Goal: Navigation & Orientation: Find specific page/section

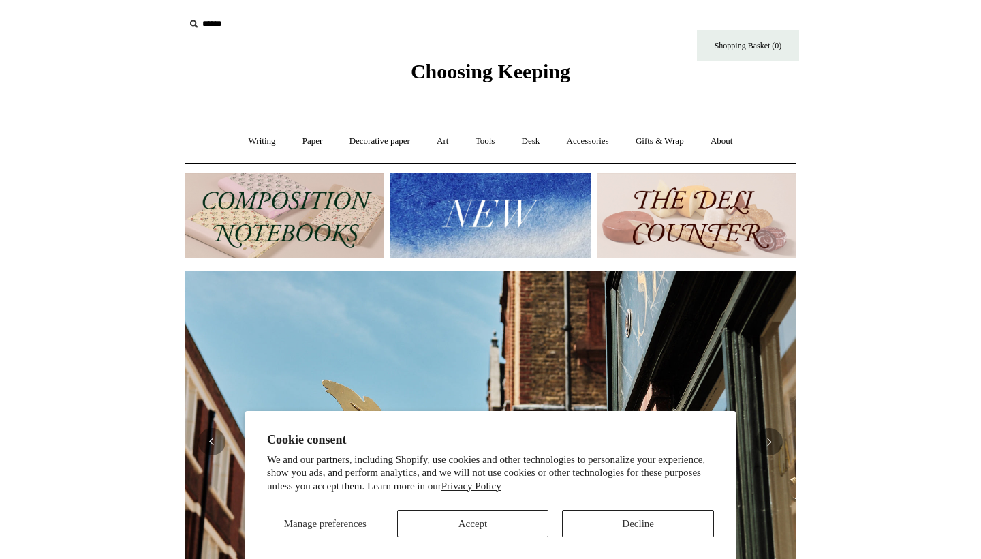
scroll to position [0, 612]
click at [735, 213] on img at bounding box center [697, 215] width 200 height 85
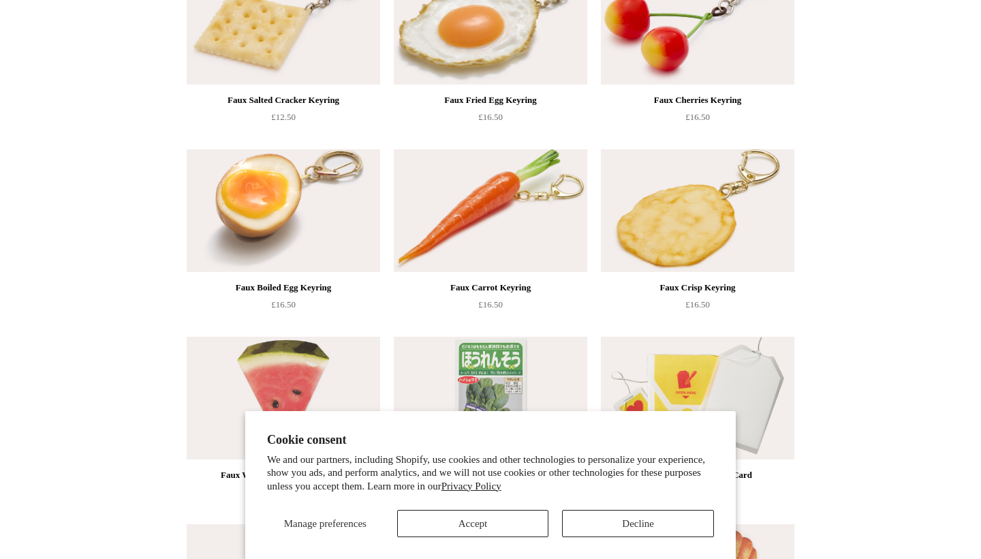
scroll to position [598, 0]
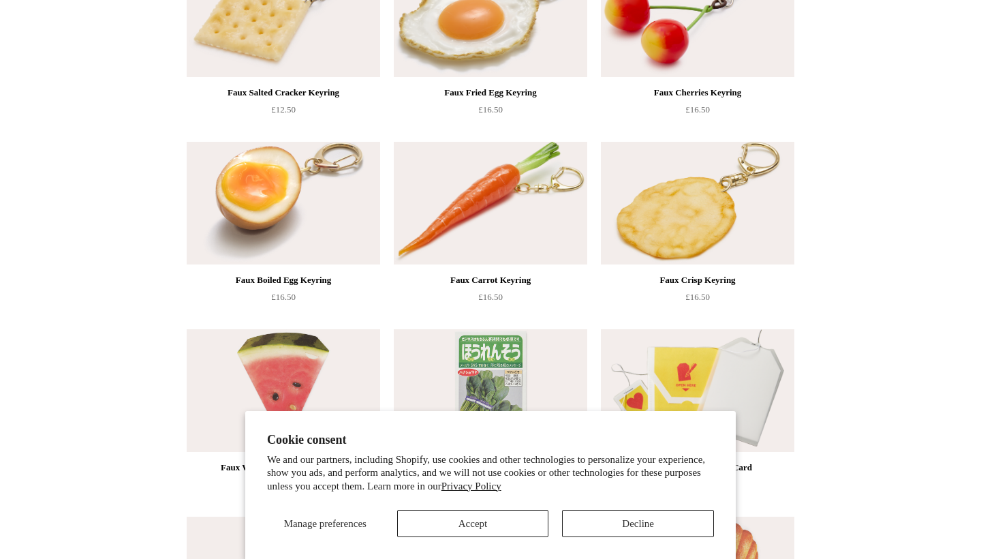
click at [499, 523] on button "Accept" at bounding box center [473, 523] width 152 height 27
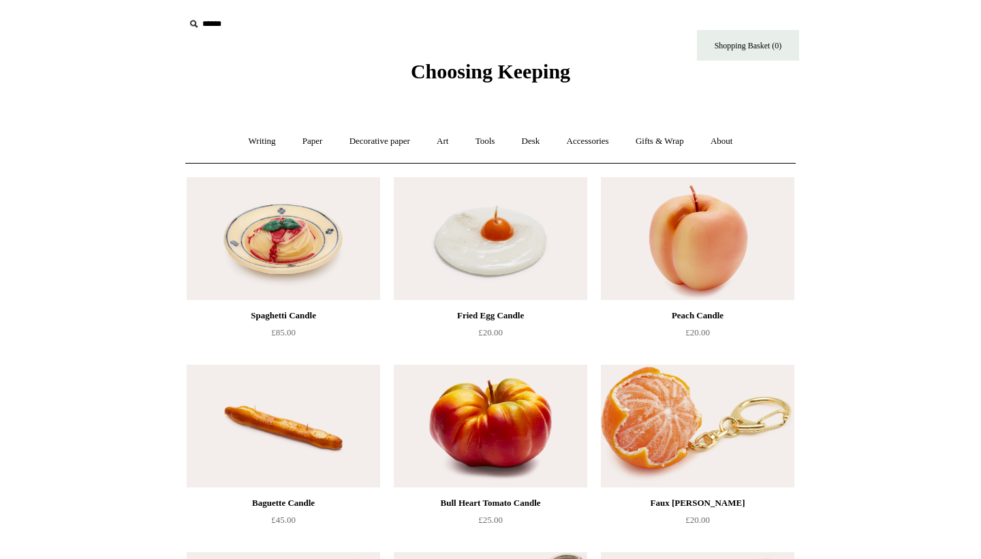
scroll to position [0, 0]
click at [258, 141] on link "Writing +" at bounding box center [262, 141] width 52 height 36
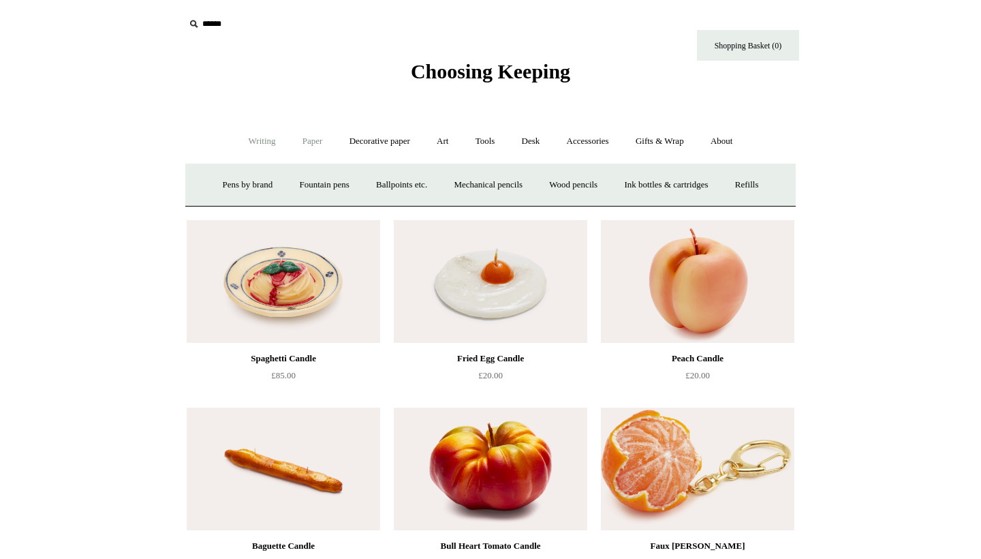
click at [303, 144] on link "Paper +" at bounding box center [312, 141] width 45 height 36
click at [301, 187] on link "Notebooks +" at bounding box center [300, 185] width 63 height 36
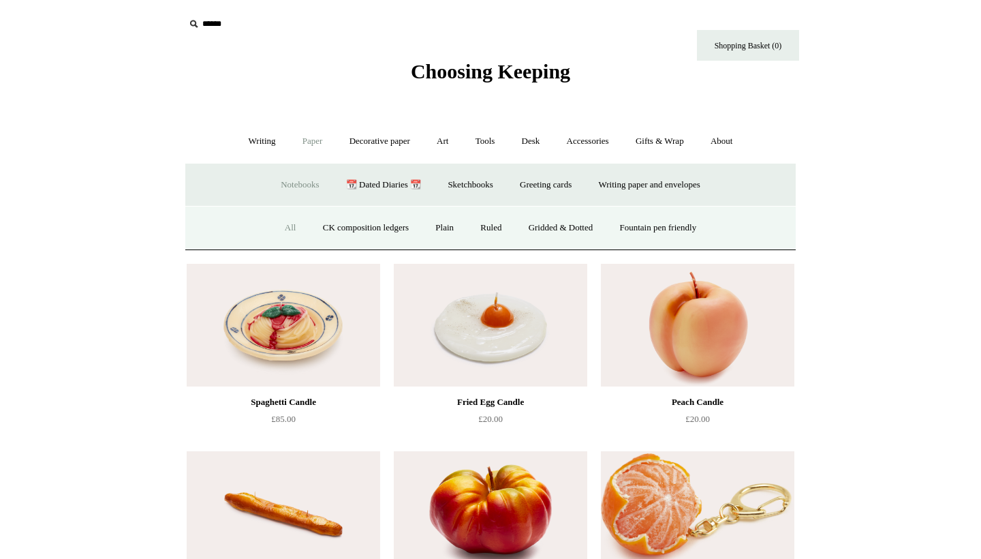
click at [273, 227] on link "All" at bounding box center [291, 228] width 36 height 36
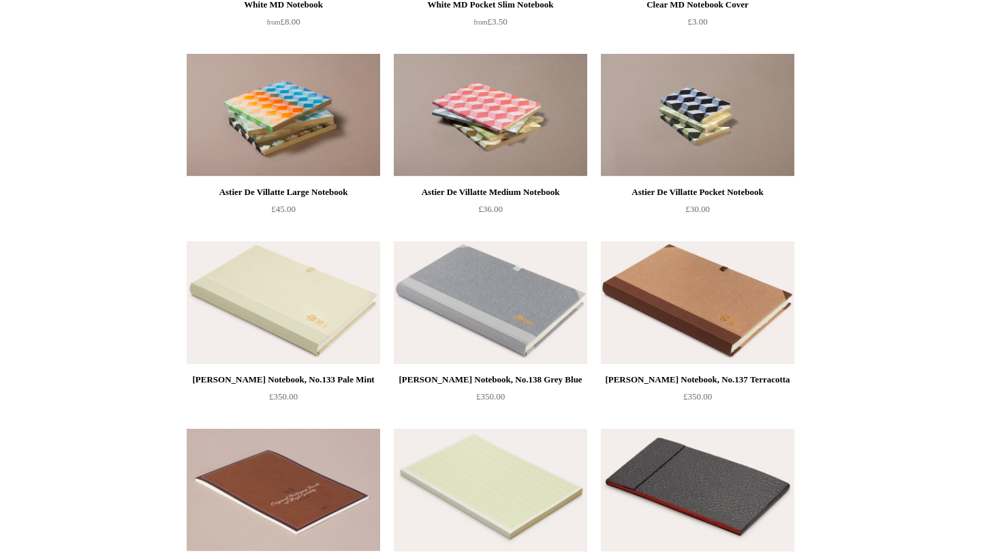
scroll to position [3684, 0]
